Goal: Task Accomplishment & Management: Complete application form

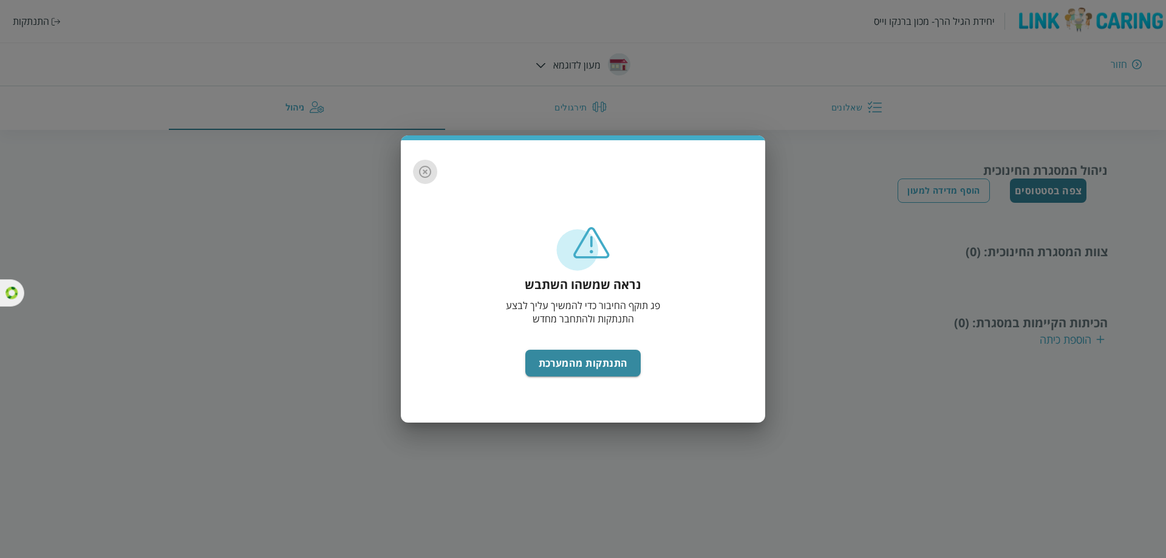
click at [425, 175] on icon "button" at bounding box center [425, 172] width 12 height 12
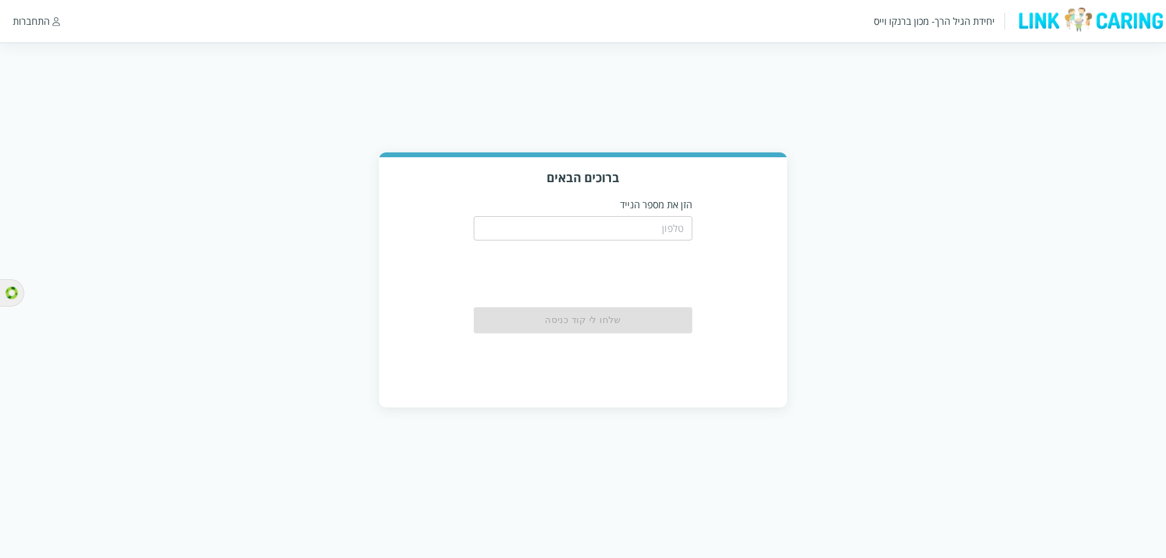
click at [611, 228] on input "tel" at bounding box center [583, 228] width 219 height 24
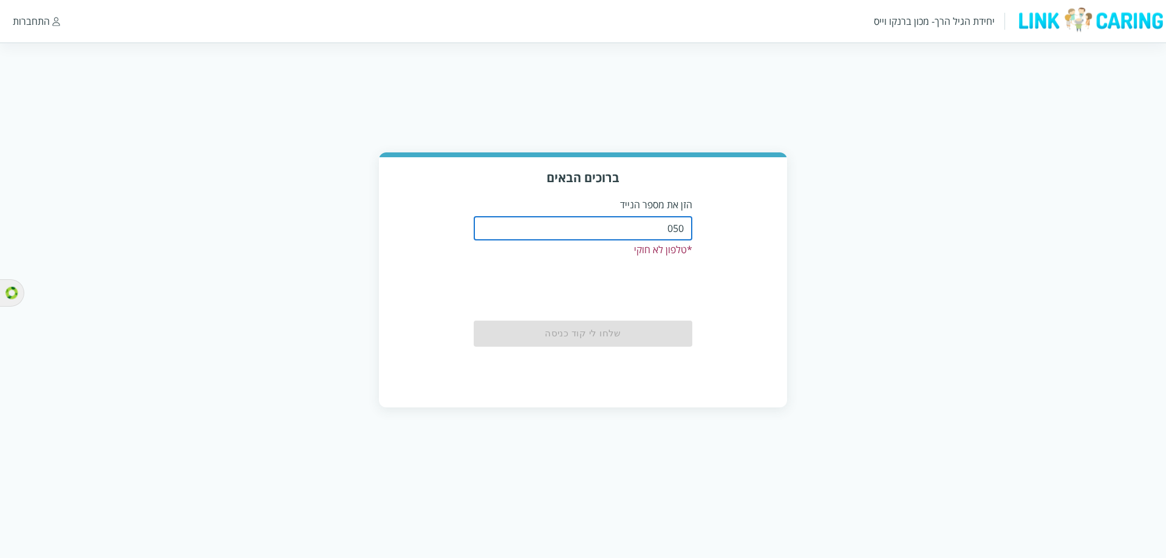
type input "0508805134"
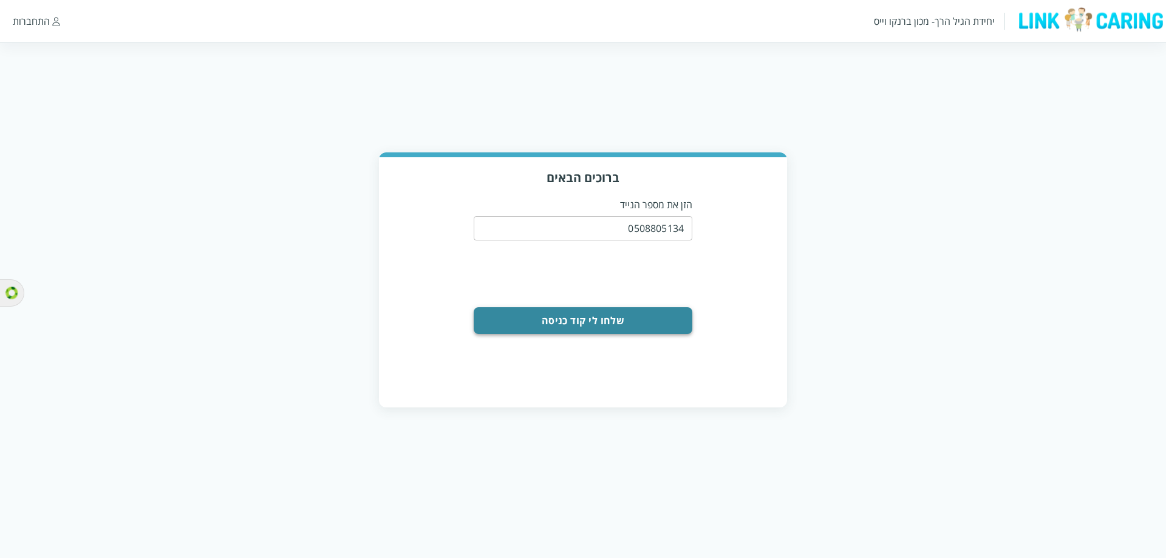
click at [611, 315] on button "שלחו לי קוד כניסה" at bounding box center [583, 320] width 219 height 27
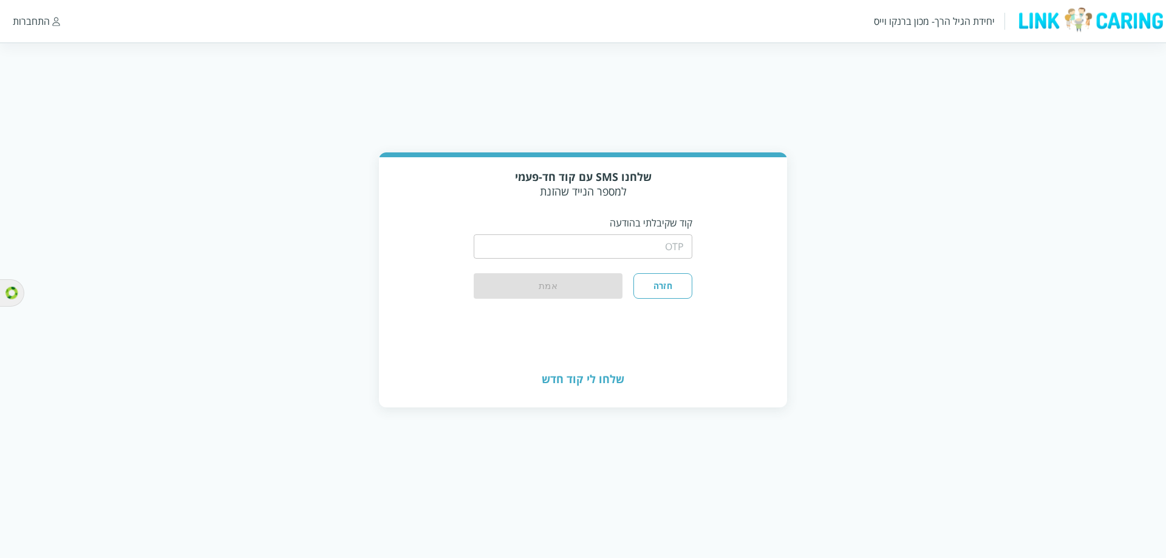
click at [620, 239] on input "string" at bounding box center [583, 246] width 219 height 24
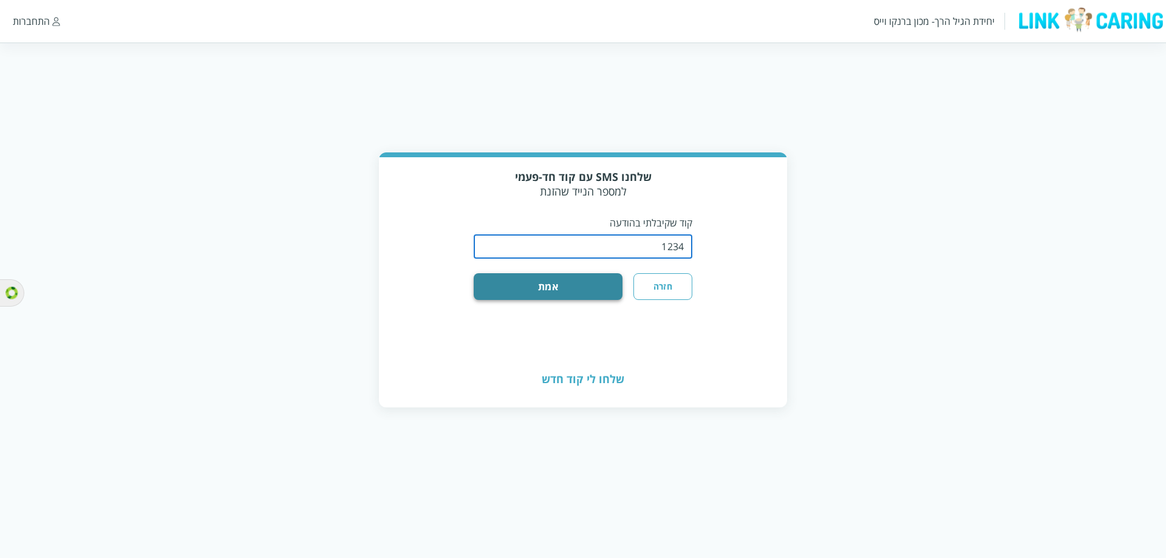
type input "1234"
click at [510, 282] on button "אמת" at bounding box center [548, 286] width 149 height 27
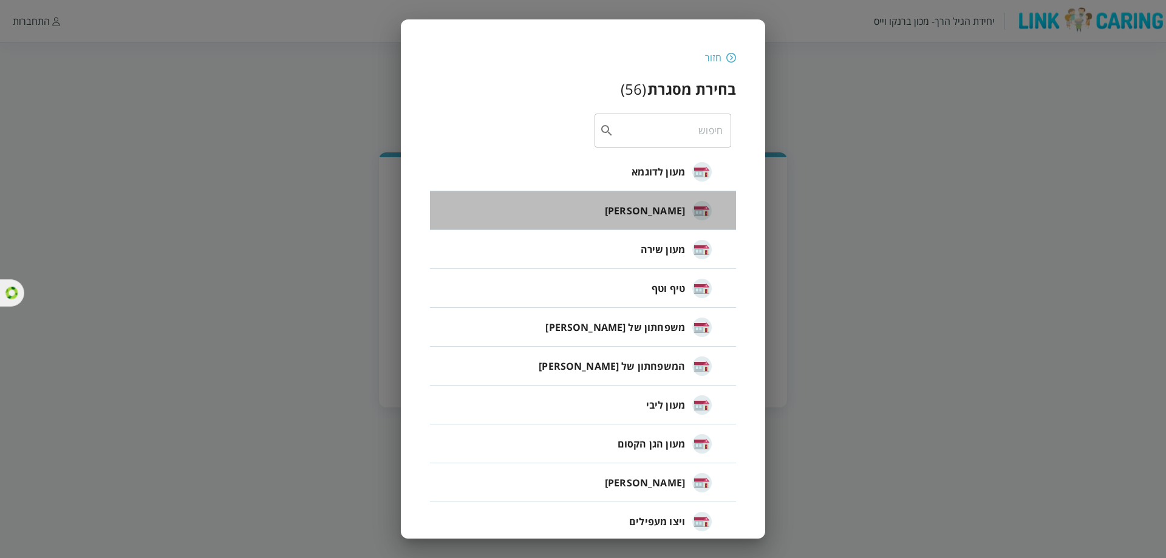
click at [663, 191] on div "[PERSON_NAME]" at bounding box center [658, 210] width 107 height 50
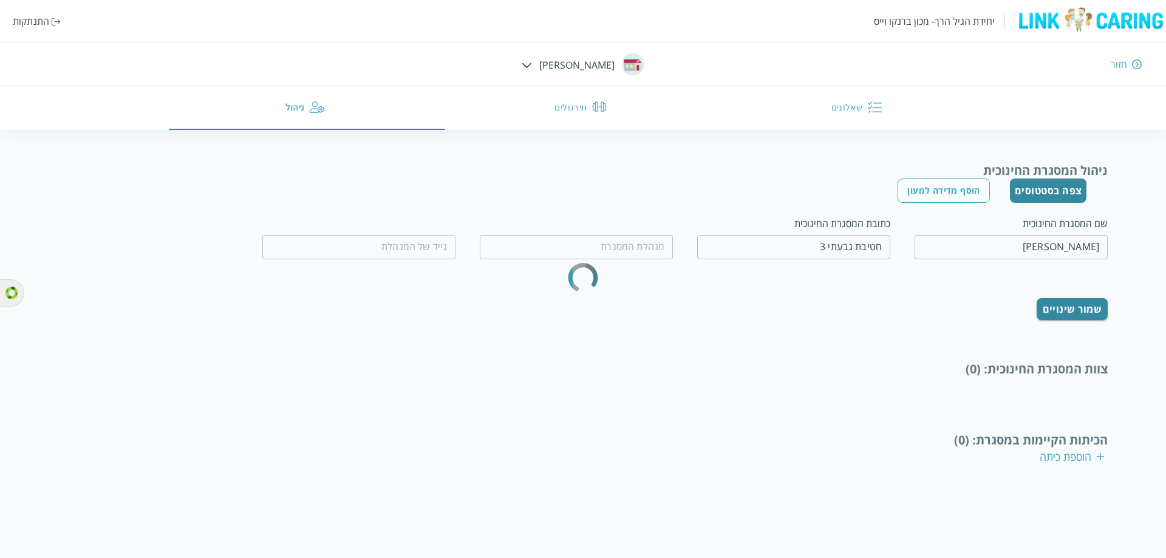
type input "[PERSON_NAME]"
type input "0509560658"
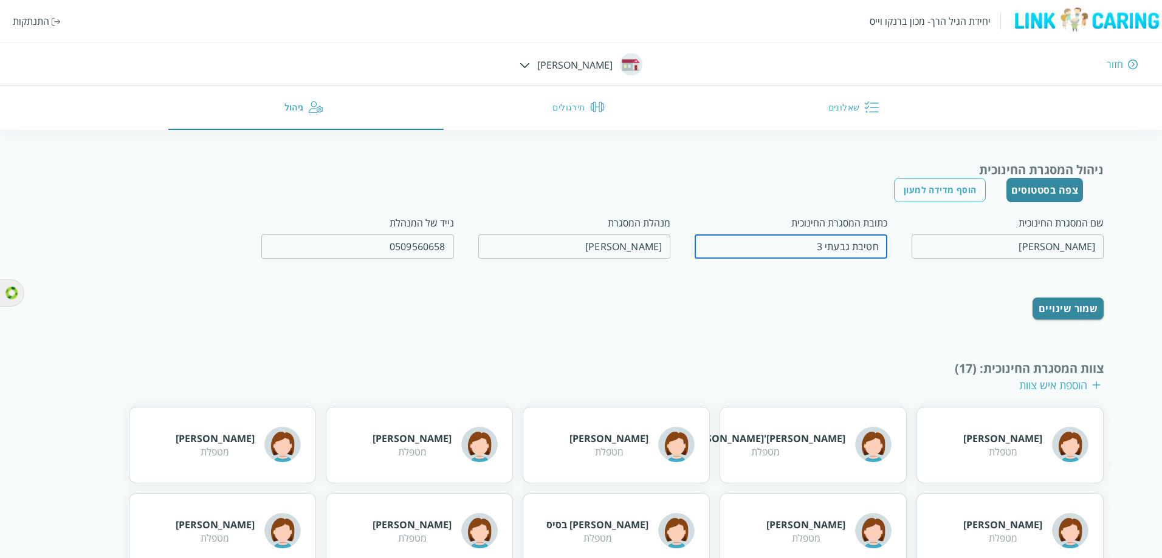
click at [832, 241] on input "חטיבת גבעתי 3" at bounding box center [790, 246] width 193 height 24
click at [723, 159] on html "יחידת הגיל הרך- מכון [PERSON_NAME] התנתקות חזור חיה חבד שאלונים תירגולים ניהול …" at bounding box center [581, 465] width 1162 height 931
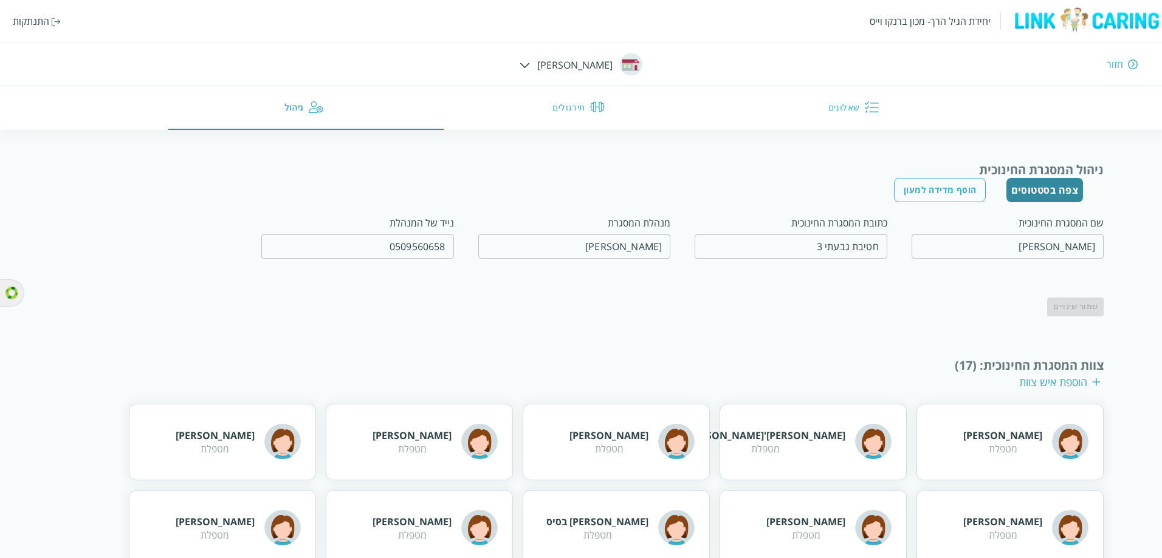
click at [524, 135] on html "יחידת הגיל הרך- מכון [PERSON_NAME] התנתקות חזור חיה חבד שאלונים תירגולים ניהול …" at bounding box center [581, 464] width 1162 height 928
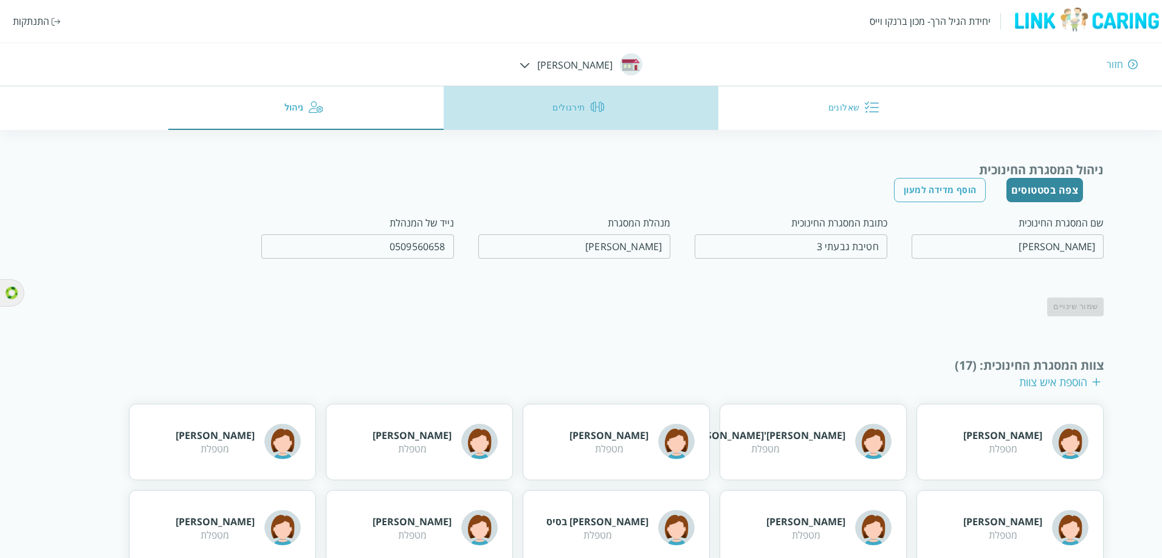
click at [546, 115] on button "תירגולים" at bounding box center [580, 108] width 275 height 44
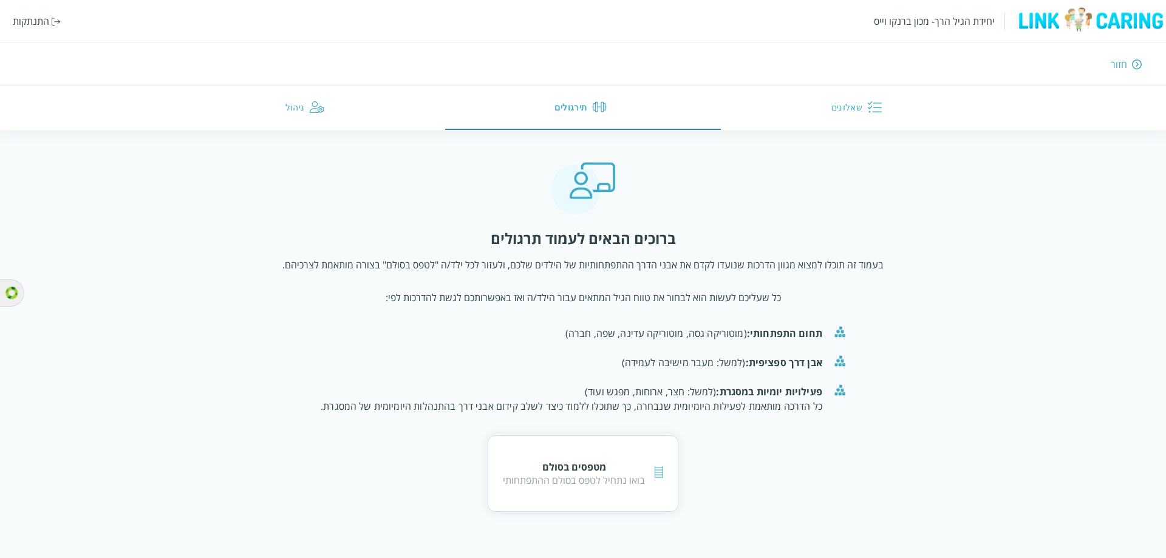
drag, startPoint x: 840, startPoint y: 108, endPoint x: 830, endPoint y: 122, distance: 17.0
click at [840, 108] on button "שאלונים" at bounding box center [859, 108] width 276 height 44
